Goal: Transaction & Acquisition: Purchase product/service

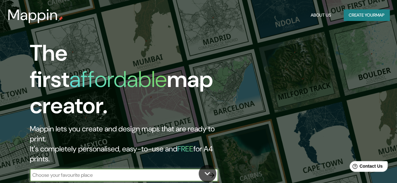
click at [102, 172] on input "text" at bounding box center [118, 175] width 176 height 7
type input "alcala de henares"
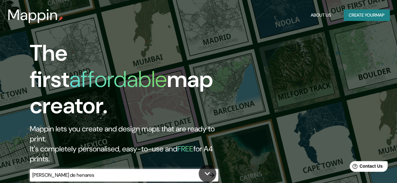
click at [298, 112] on div "The first affordable map creator. Mappin lets you create and design maps that a…" at bounding box center [198, 91] width 397 height 183
click at [248, 147] on div "The first affordable map creator. Mappin lets you create and design maps that a…" at bounding box center [129, 114] width 238 height 148
click at [211, 172] on icon "button" at bounding box center [212, 176] width 8 height 8
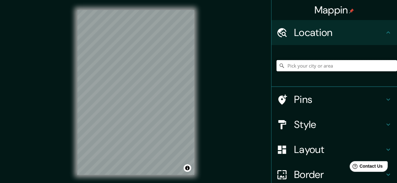
click at [283, 66] on input "Pick your city or area" at bounding box center [336, 65] width 120 height 11
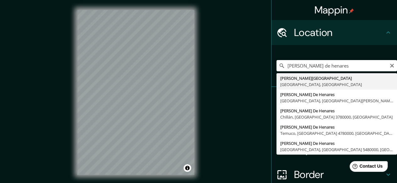
type input "Alcalá de Henares, Madrid, España"
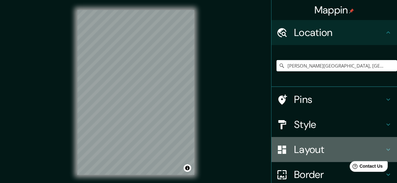
click at [326, 148] on h4 "Layout" at bounding box center [339, 150] width 90 height 13
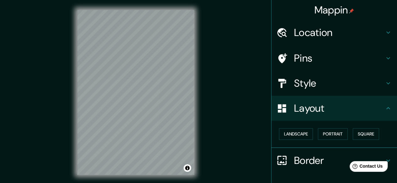
click at [309, 74] on div "Style" at bounding box center [333, 83] width 125 height 25
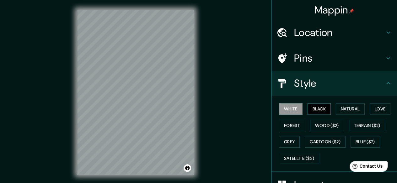
click at [311, 113] on button "Black" at bounding box center [319, 109] width 24 height 12
click at [335, 114] on button "Natural" at bounding box center [349, 109] width 29 height 12
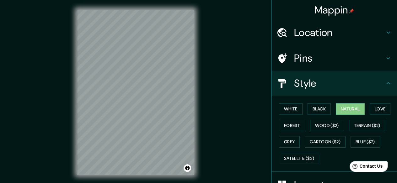
click at [221, 103] on div "Mappin Location Alcalá de Henares, Madrid, España Pins Style White Black Natura…" at bounding box center [198, 97] width 397 height 195
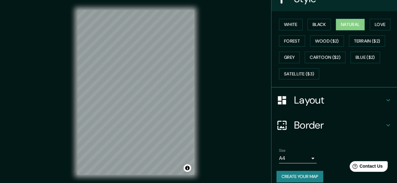
scroll to position [90, 0]
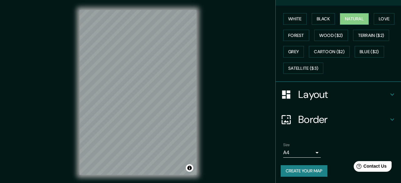
click at [305, 151] on body "Mappin Location Alcalá de Henares, Madrid, España Pins Style White Black Natura…" at bounding box center [200, 91] width 401 height 183
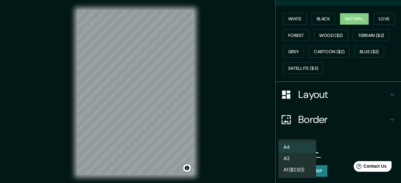
click at [302, 159] on li "A3" at bounding box center [298, 158] width 38 height 11
type input "a4"
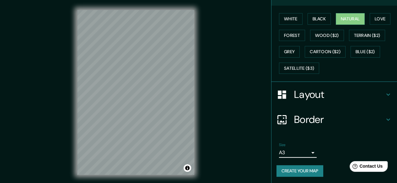
click at [301, 171] on button "Create your map" at bounding box center [299, 172] width 47 height 12
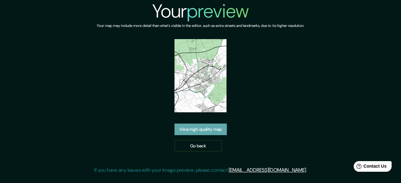
click at [214, 132] on link "View high quality map" at bounding box center [201, 130] width 52 height 12
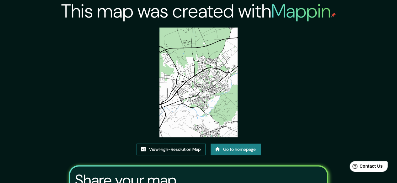
click at [159, 146] on link "View High-Resolution Map" at bounding box center [170, 150] width 69 height 12
